Goal: Task Accomplishment & Management: Manage account settings

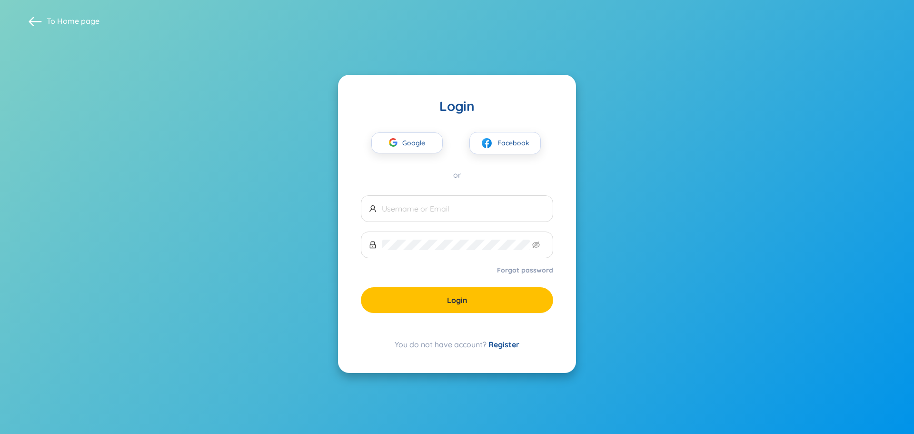
click at [506, 344] on link "Register" at bounding box center [503, 344] width 31 height 10
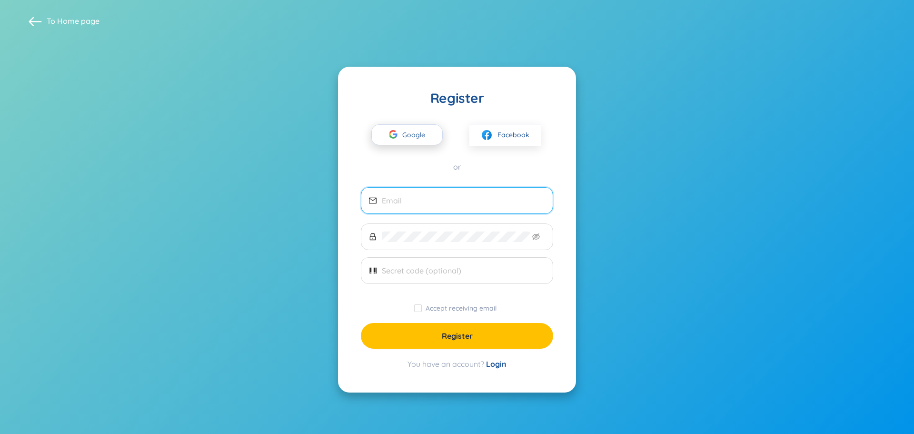
click at [406, 136] on span "Google" at bounding box center [416, 135] width 28 height 20
click at [531, 165] on div "or" at bounding box center [457, 166] width 192 height 10
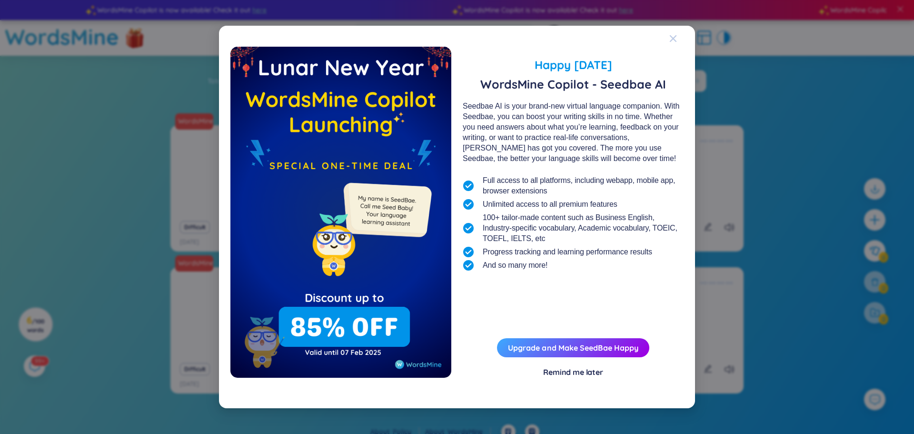
click at [680, 34] on span "Close" at bounding box center [682, 39] width 26 height 26
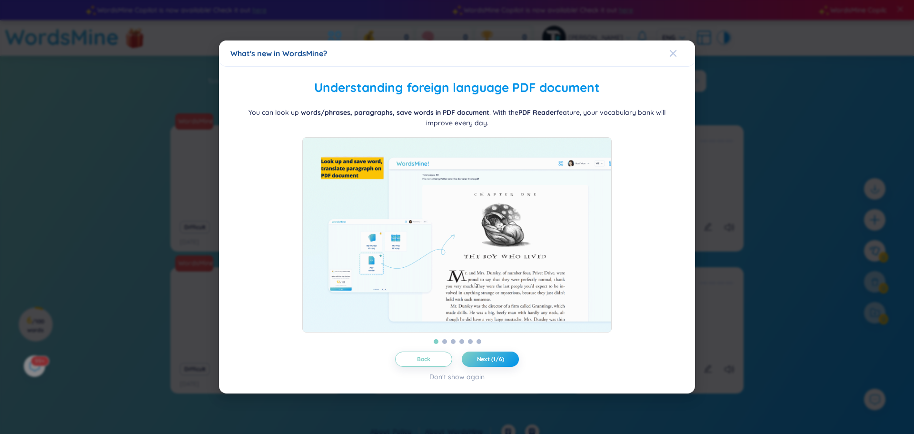
click at [674, 49] on icon "Close" at bounding box center [673, 52] width 7 height 7
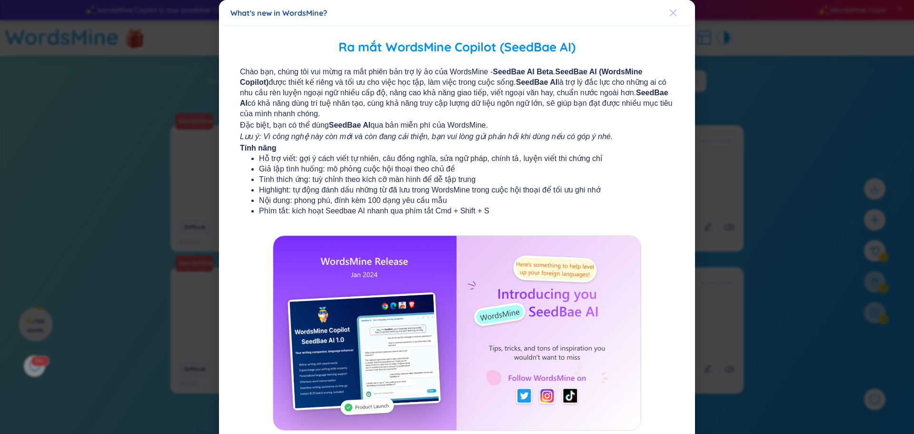
click at [670, 12] on icon "Close" at bounding box center [673, 13] width 7 height 7
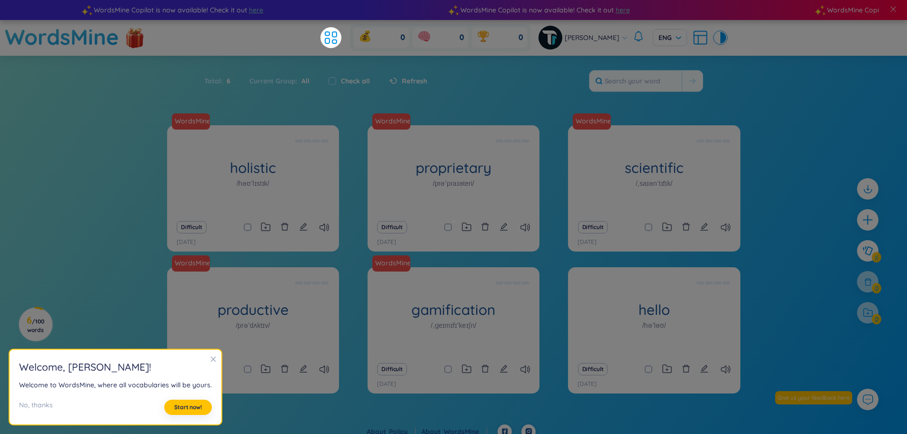
click at [213, 362] on section "Welcome , Tin Nguyen ! Welcome to WordsMine, where all vocabularies will be you…" at bounding box center [116, 386] width 212 height 75
click at [211, 359] on icon "close" at bounding box center [213, 358] width 5 height 5
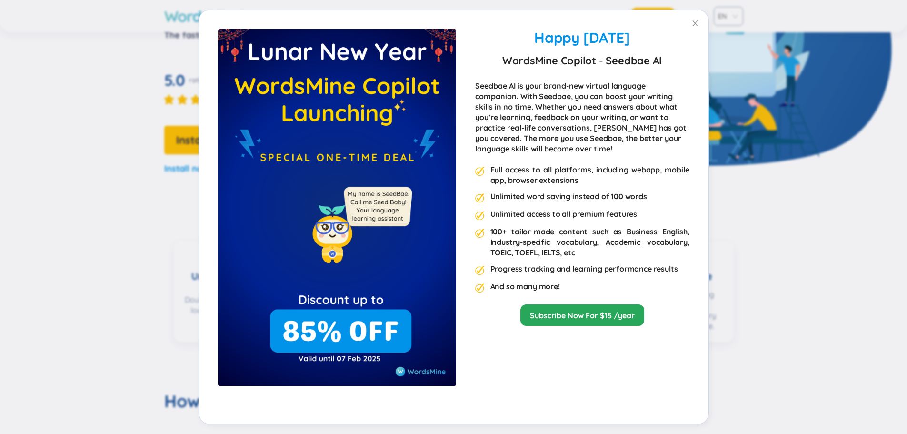
scroll to position [190, 0]
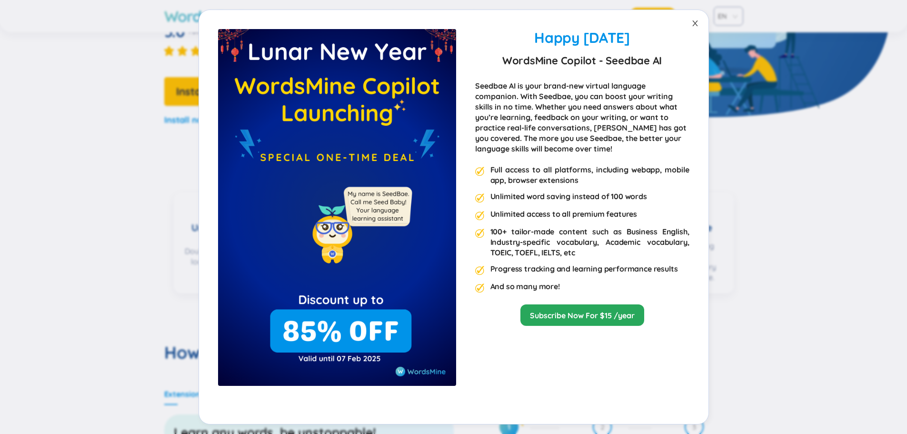
click at [692, 21] on icon "close" at bounding box center [695, 24] width 8 height 8
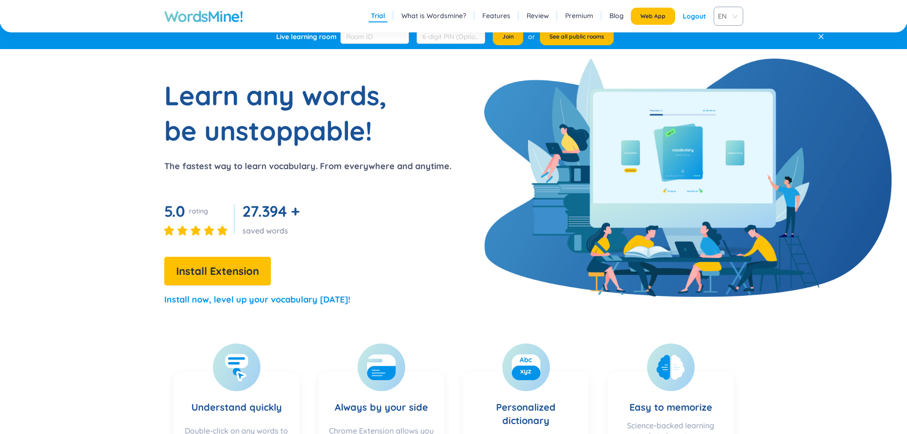
scroll to position [0, 0]
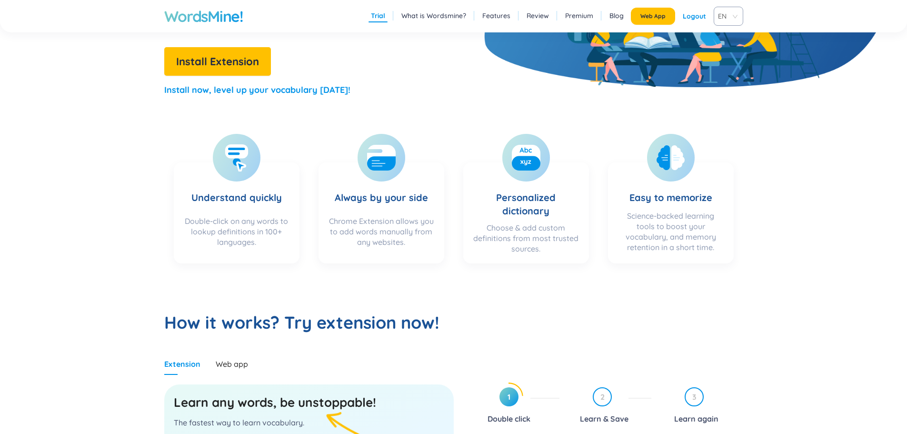
scroll to position [238, 0]
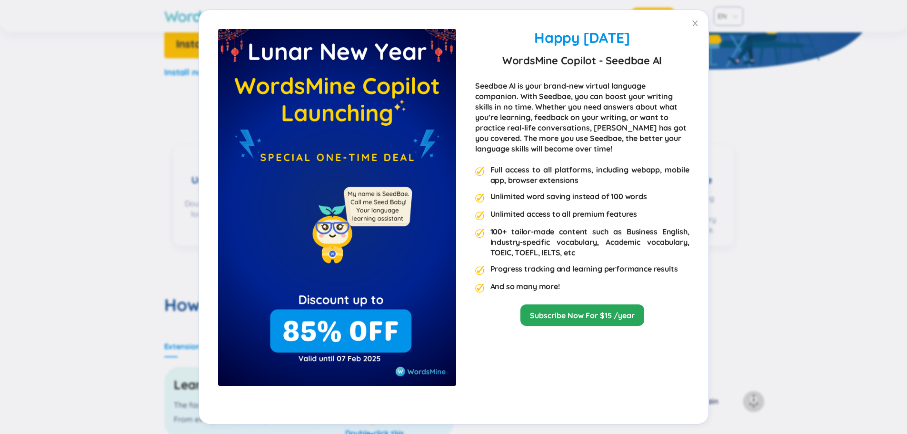
click at [801, 255] on div "Happy Lunar New Year 2025 WordsMine Copilot - Seedbae AI Seedbae AI is your bra…" at bounding box center [453, 217] width 907 height 434
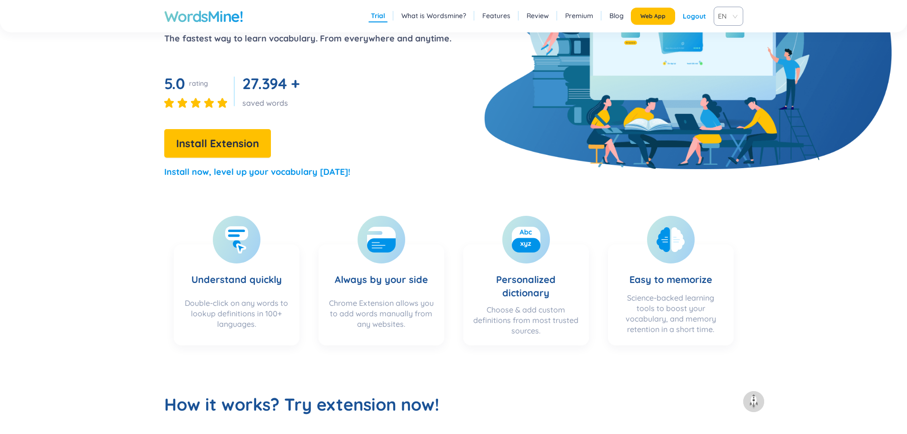
scroll to position [95, 0]
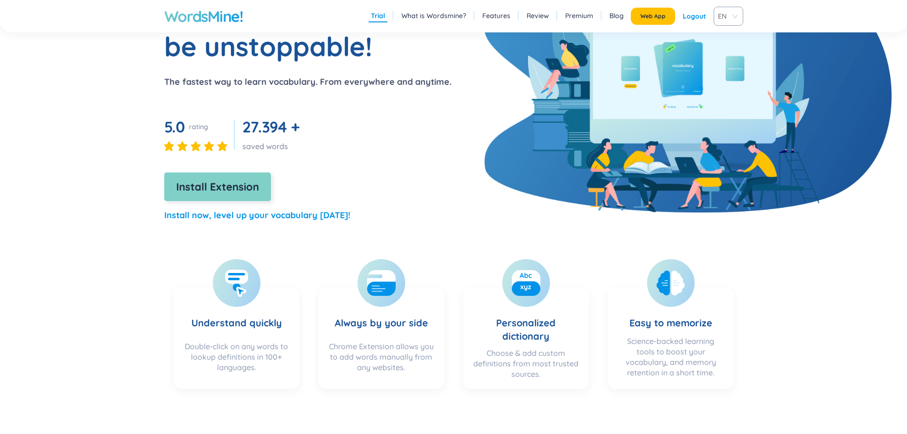
click at [201, 188] on span "Install Extension" at bounding box center [217, 186] width 83 height 17
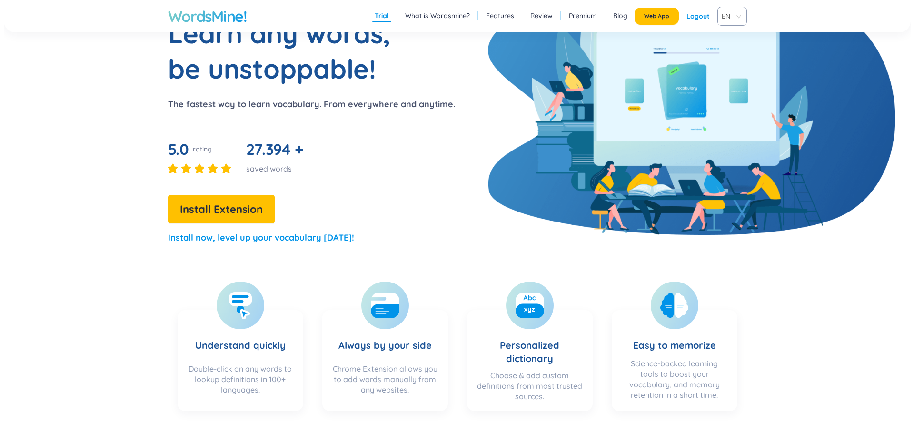
scroll to position [0, 0]
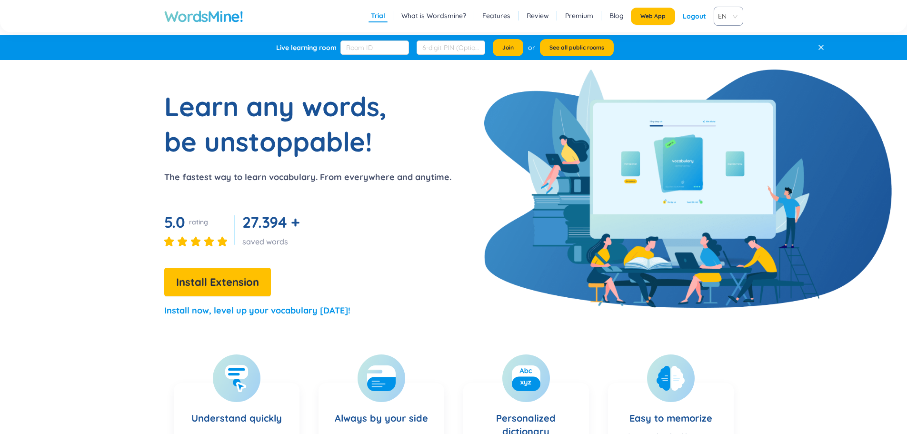
click at [699, 13] on div "Logout" at bounding box center [693, 16] width 23 height 17
click at [699, 11] on link "Login" at bounding box center [697, 16] width 18 height 17
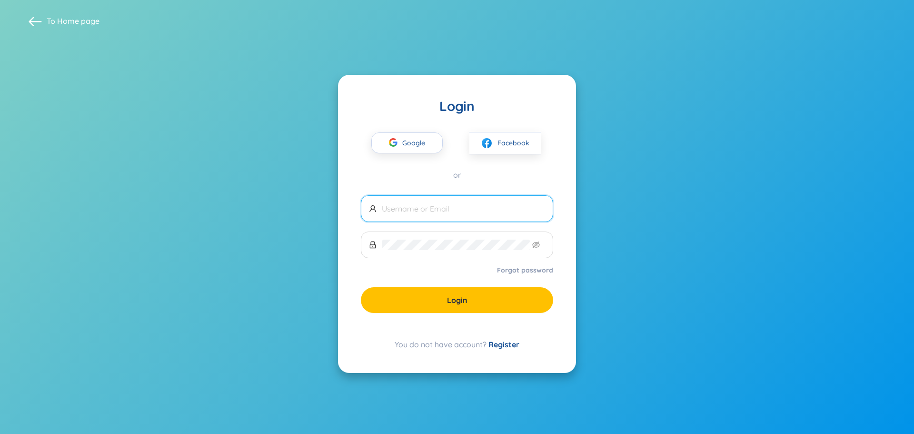
click at [455, 204] on input "text" at bounding box center [463, 208] width 163 height 10
type input "tins5728@gmail.com"
click at [504, 345] on link "Register" at bounding box center [503, 344] width 31 height 10
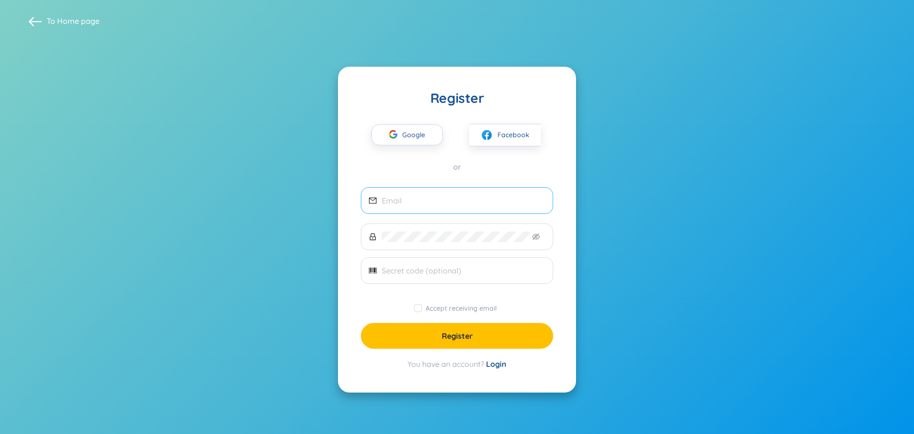
click at [420, 208] on span at bounding box center [457, 200] width 192 height 27
click at [422, 200] on input "email" at bounding box center [463, 200] width 163 height 10
type input "[EMAIL_ADDRESS][DOMAIN_NAME]"
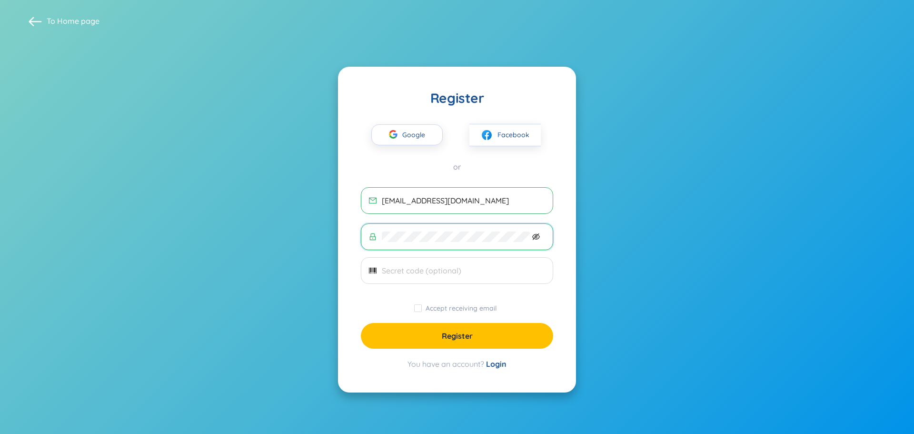
click at [539, 239] on icon "eye-invisible" at bounding box center [536, 237] width 8 height 8
click at [417, 308] on input "Accept receiving email" at bounding box center [418, 308] width 8 height 8
checkbox input "true"
click at [424, 341] on button "Register" at bounding box center [457, 336] width 192 height 26
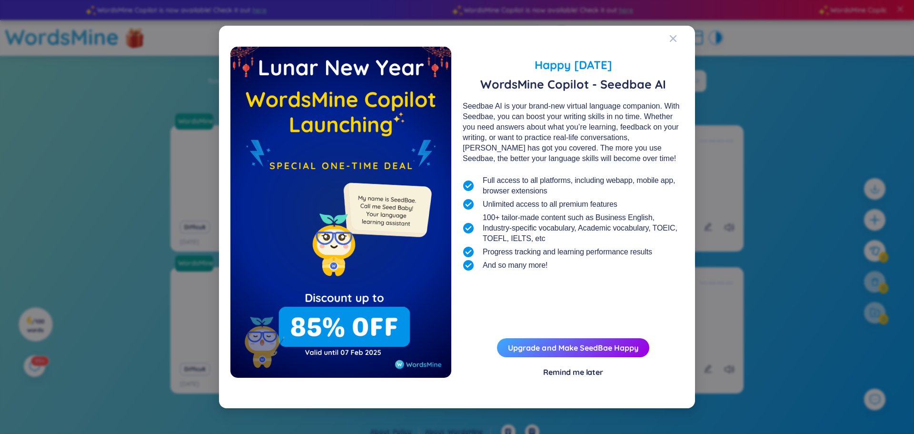
click at [738, 187] on div "Happy [DATE] WordsMine Copilot - Seedbae AI Seedbae AI is your brand-new virtua…" at bounding box center [457, 217] width 914 height 434
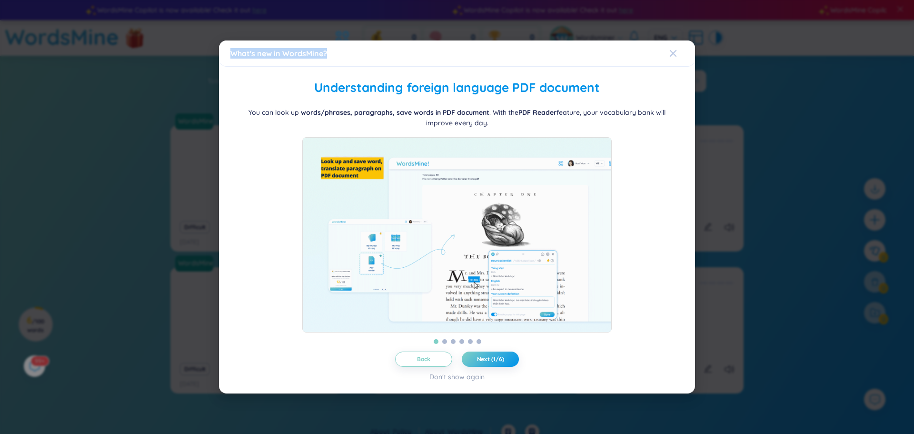
click at [681, 49] on div "What's new in WordsMine? Folder management WordsMine lets you manage and person…" at bounding box center [457, 216] width 476 height 353
click at [681, 49] on span "Close" at bounding box center [682, 53] width 26 height 26
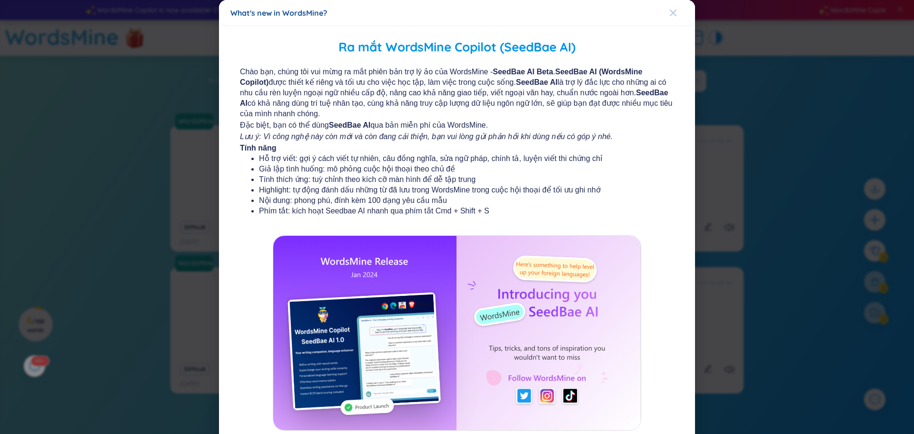
click at [671, 13] on icon "Close" at bounding box center [673, 13] width 8 height 8
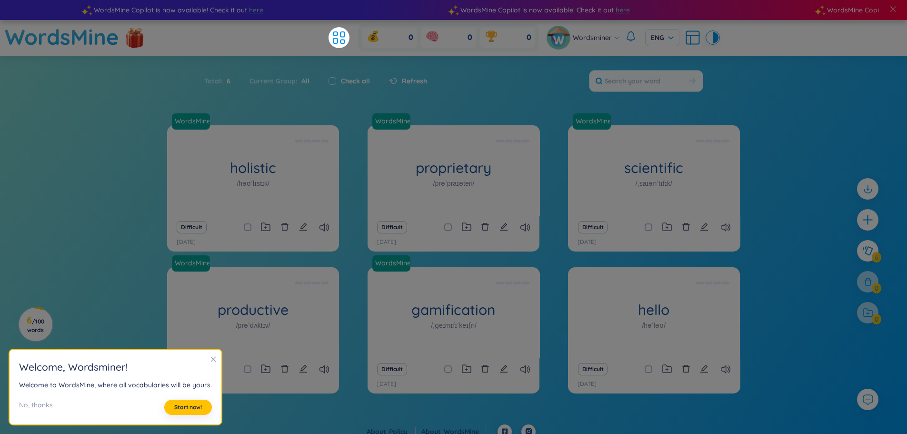
click at [750, 93] on div "Total : 6 Current Group : All Check all Refresh" at bounding box center [454, 85] width 594 height 41
click at [335, 82] on div "Check all" at bounding box center [348, 81] width 41 height 10
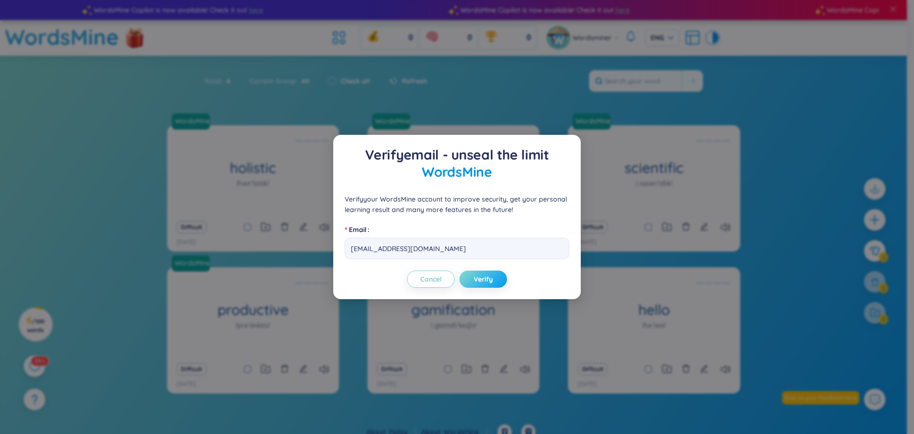
click at [478, 282] on span "Verify" at bounding box center [483, 279] width 19 height 10
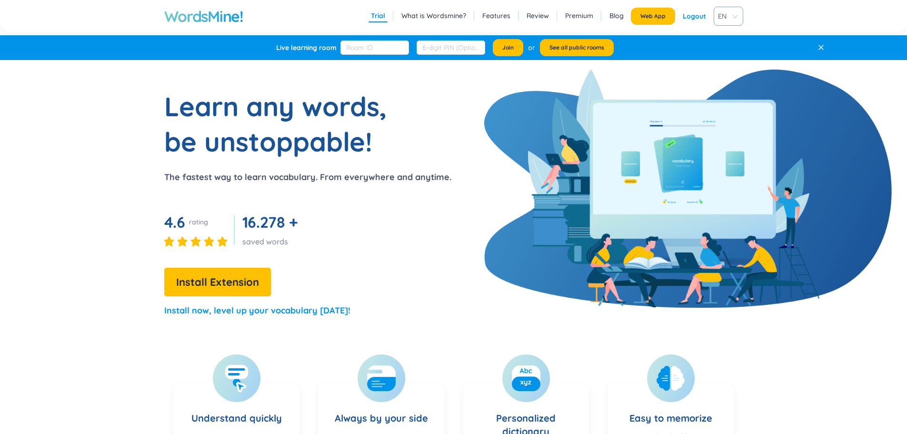
click at [699, 12] on div "Logout" at bounding box center [693, 16] width 23 height 17
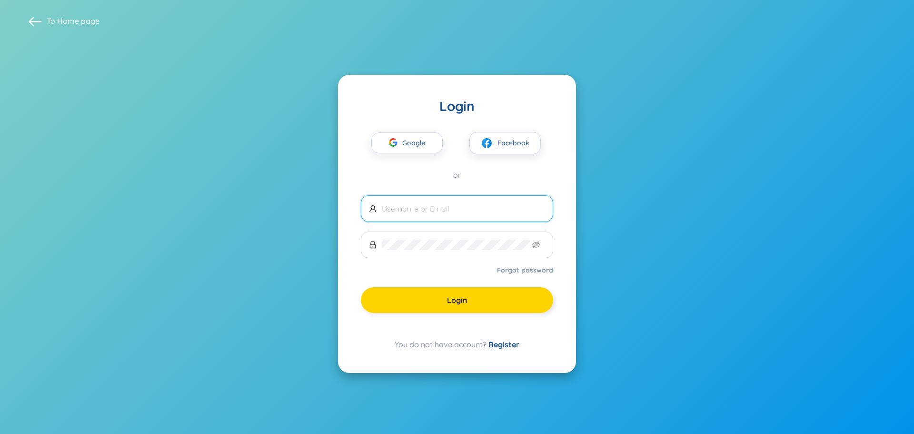
type input "[EMAIL_ADDRESS][DOMAIN_NAME]"
click at [430, 296] on button "Login" at bounding box center [457, 300] width 192 height 26
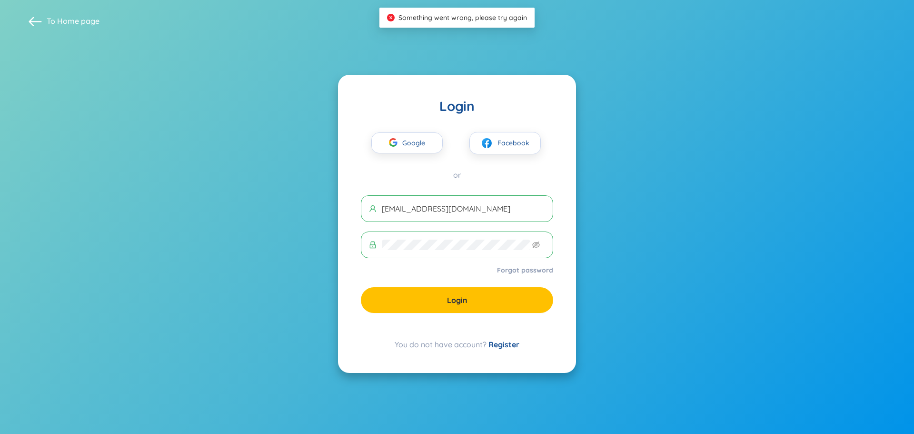
click at [431, 305] on button "Login" at bounding box center [457, 300] width 192 height 26
click at [429, 148] on span "Google" at bounding box center [416, 143] width 28 height 20
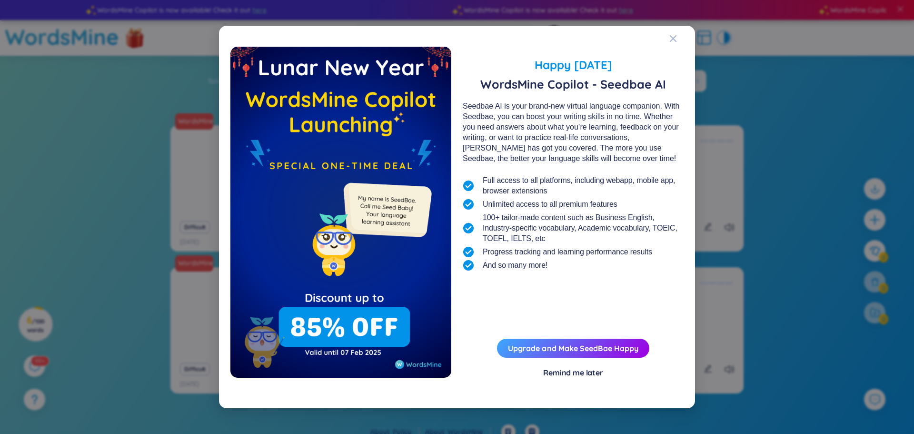
click at [876, 98] on div "Happy [DATE] WordsMine Copilot - Seedbae AI Seedbae AI is your brand-new virtua…" at bounding box center [457, 217] width 914 height 434
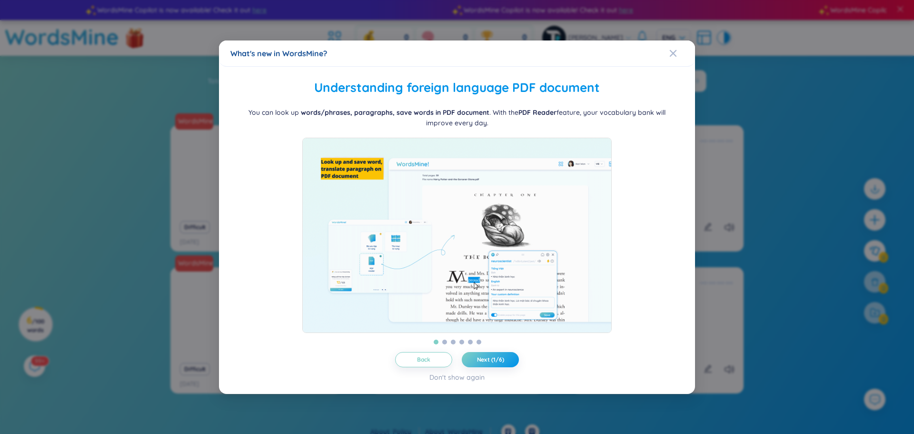
click at [775, 97] on div "What's new in WordsMine? Folder management WordsMine lets you manage and person…" at bounding box center [457, 217] width 914 height 434
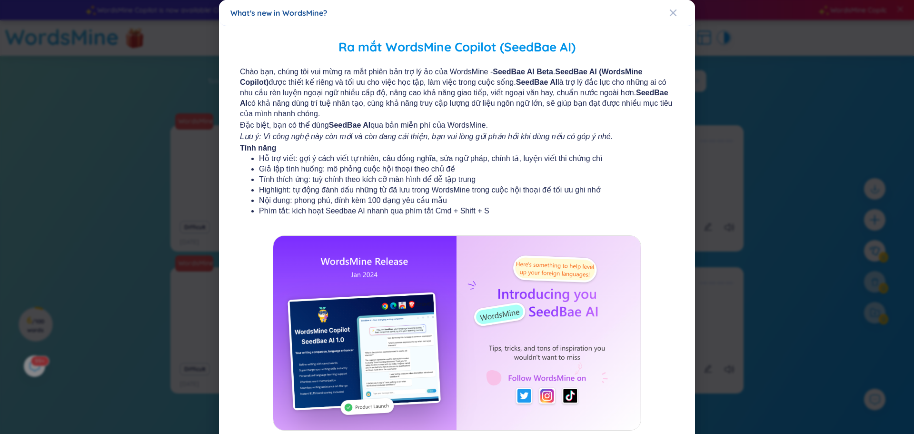
click at [728, 93] on div "What's new in WordsMine? Ra mắt WordsMine Copilot (SeedBae AI) Chào bạn, chúng …" at bounding box center [457, 217] width 914 height 434
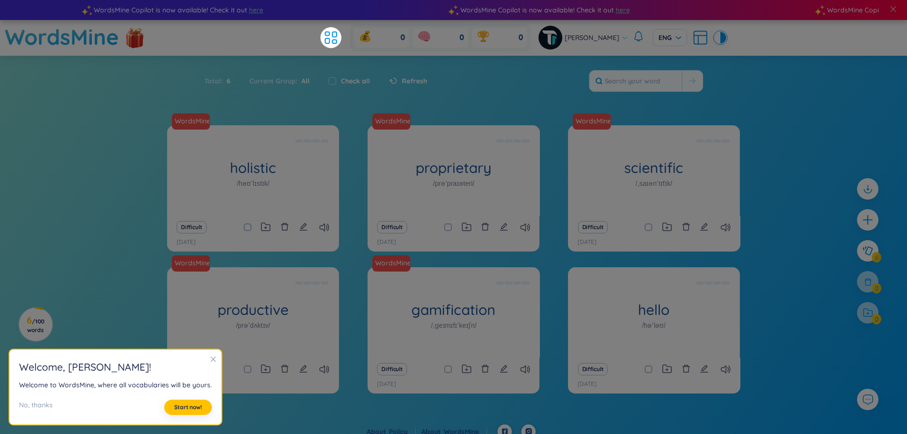
click at [256, 56] on section "Sort Alphabet Ascending Alphabet Descending Time-based Ascending Time-based Des…" at bounding box center [453, 240] width 907 height 368
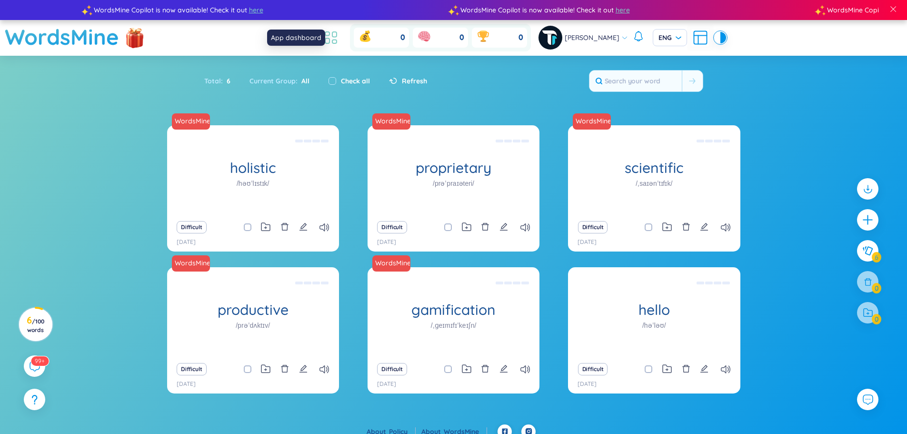
click at [339, 41] on icon at bounding box center [330, 37] width 17 height 17
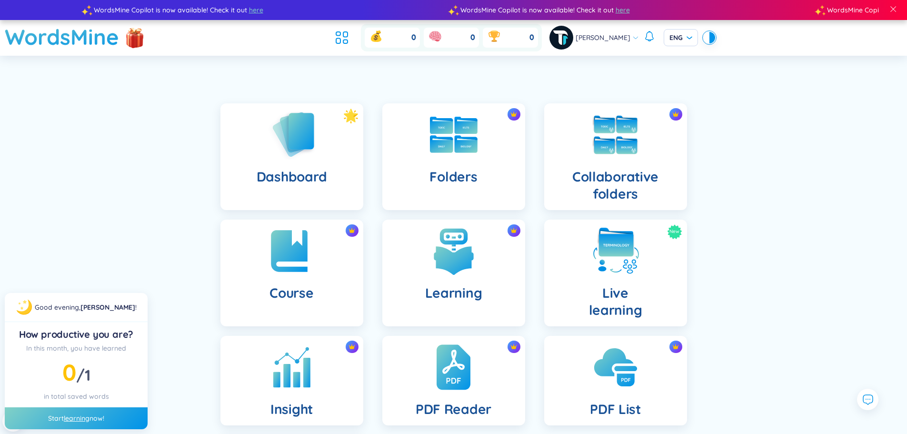
click at [573, 39] on img at bounding box center [561, 38] width 24 height 24
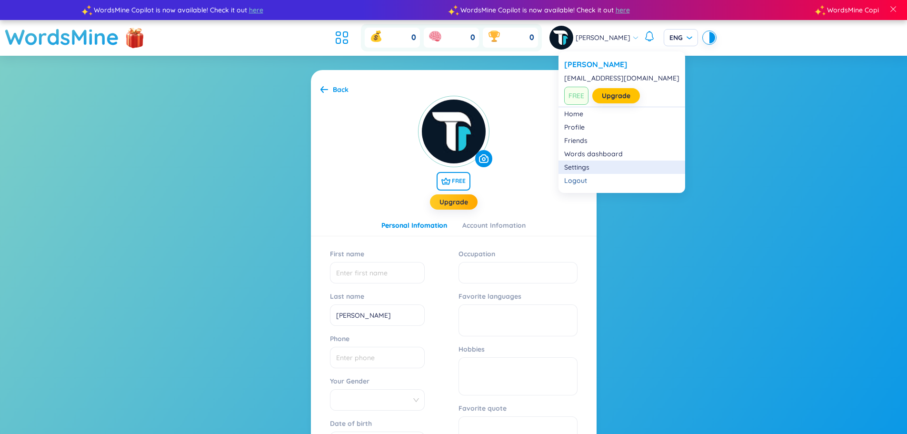
click at [598, 168] on link "Settings" at bounding box center [621, 167] width 115 height 10
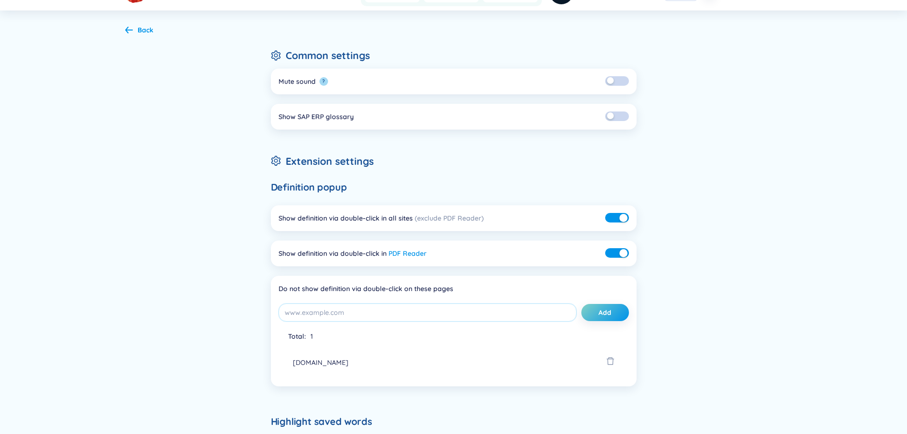
scroll to position [48, 0]
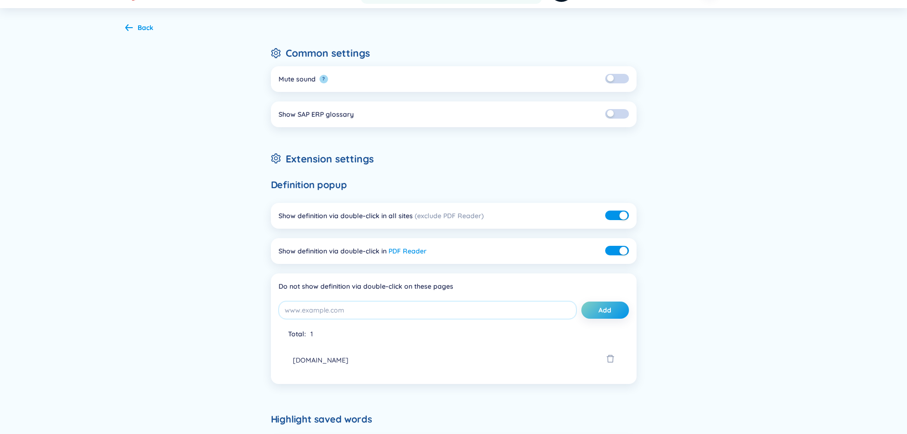
click at [615, 218] on button "button" at bounding box center [617, 215] width 24 height 10
click at [617, 254] on button "button" at bounding box center [617, 251] width 24 height 10
click at [725, 265] on div "Back Common settings Mute sound ? Show SAP ERP glossary Extension settings Defi…" at bounding box center [453, 383] width 685 height 751
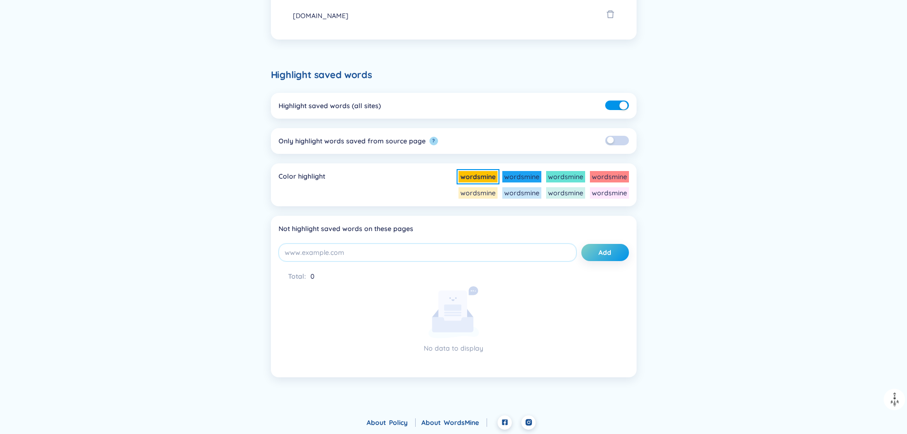
scroll to position [392, 0]
